Goal: Communication & Community: Connect with others

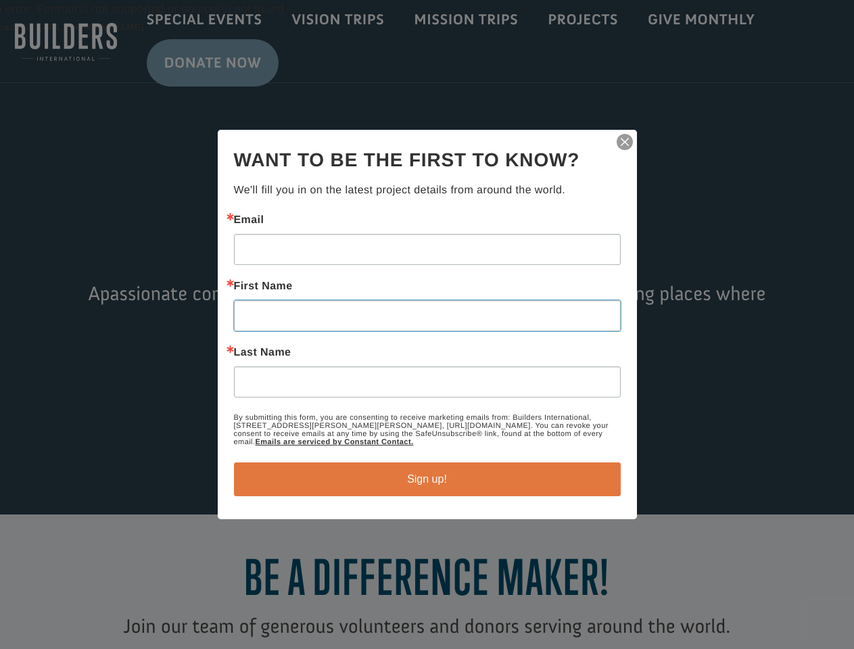
click at [427, 325] on input "First Name" at bounding box center [427, 315] width 387 height 31
click at [625, 142] on img "button" at bounding box center [624, 142] width 19 height 19
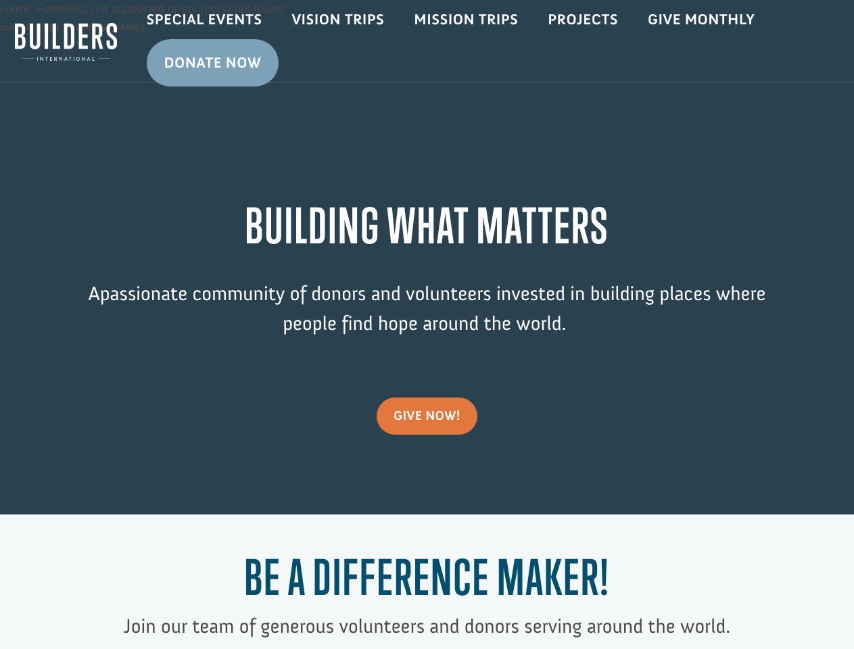
click at [427, 479] on div "Video Player Media error: Format(s) not supported or source(s) not found Downlo…" at bounding box center [427, 257] width 854 height 514
click at [141, 612] on p "Join our team of generous volunteers and donors serving around the world." at bounding box center [426, 627] width 683 height 30
click at [221, 604] on h1 "Be a Difference Maker!" at bounding box center [426, 580] width 683 height 63
